Goal: Task Accomplishment & Management: Use online tool/utility

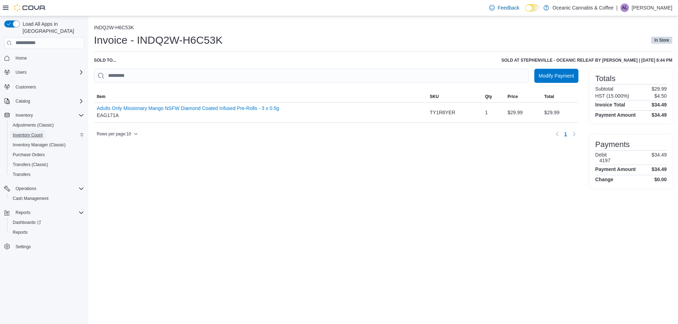
click at [37, 132] on span "Inventory Count" at bounding box center [28, 135] width 30 height 6
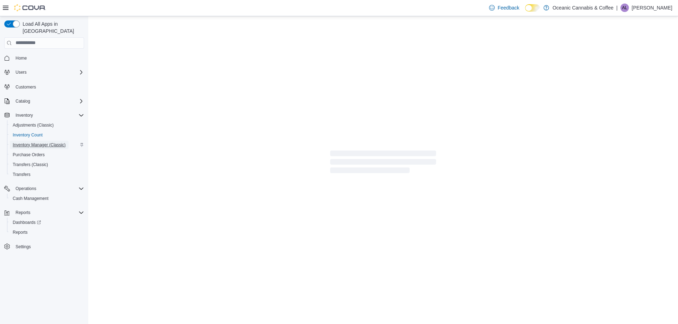
click at [40, 142] on span "Inventory Manager (Classic)" at bounding box center [39, 145] width 53 height 6
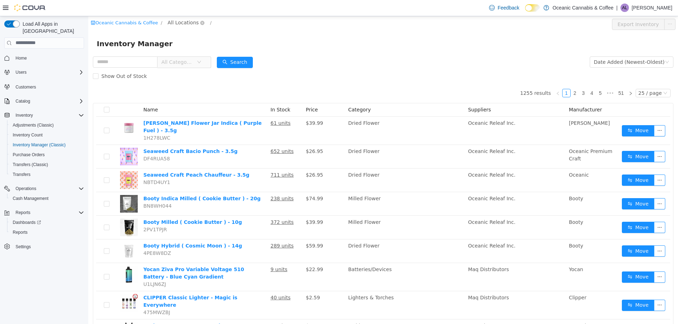
click at [171, 23] on span "All Locations" at bounding box center [183, 22] width 31 height 8
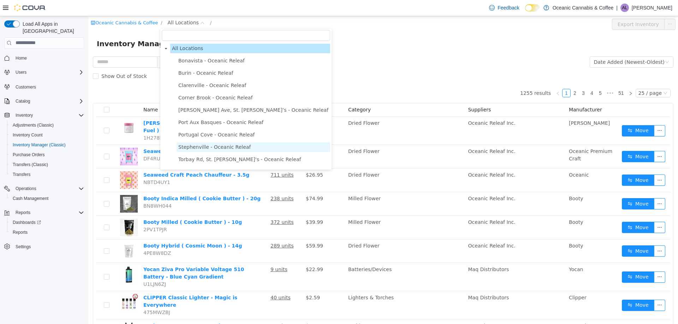
click at [185, 149] on span "Stephenville - Oceanic Releaf" at bounding box center [214, 147] width 72 height 6
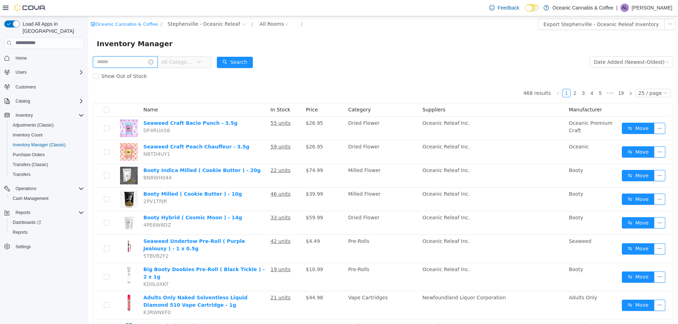
click at [114, 64] on input "text" at bounding box center [125, 61] width 65 height 11
type input "*******"
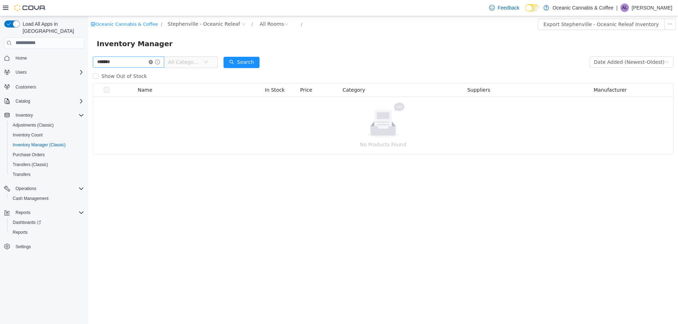
click at [153, 61] on icon "icon: close-circle" at bounding box center [151, 62] width 4 height 4
